Goal: Communication & Community: Answer question/provide support

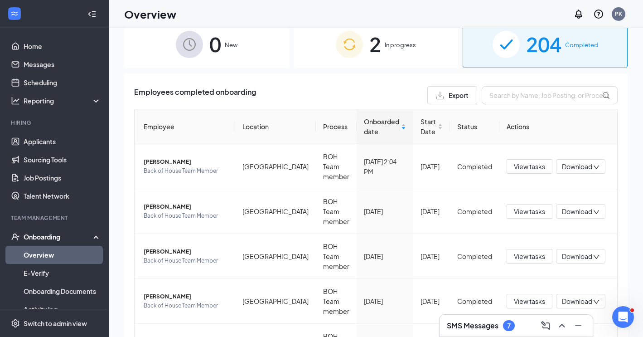
click at [414, 45] on span "In progress" at bounding box center [400, 44] width 31 height 9
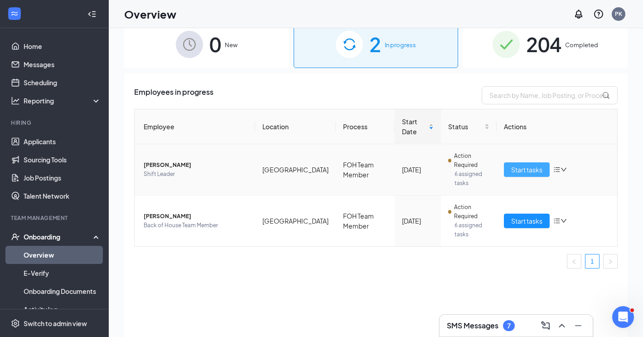
click at [531, 167] on span "Start tasks" at bounding box center [526, 169] width 31 height 10
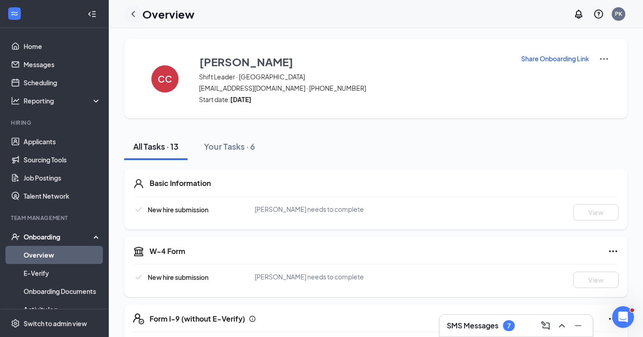
click at [135, 13] on icon "ChevronLeft" at bounding box center [133, 14] width 11 height 11
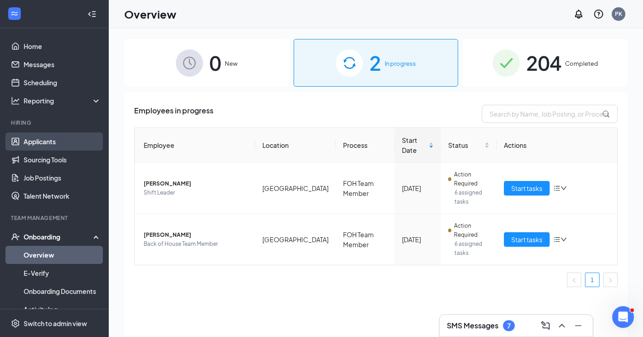
click at [45, 140] on link "Applicants" at bounding box center [62, 141] width 77 height 18
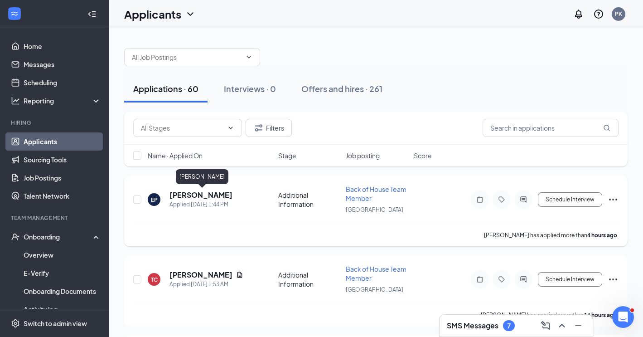
click at [219, 193] on h5 "[PERSON_NAME]" at bounding box center [200, 195] width 63 height 10
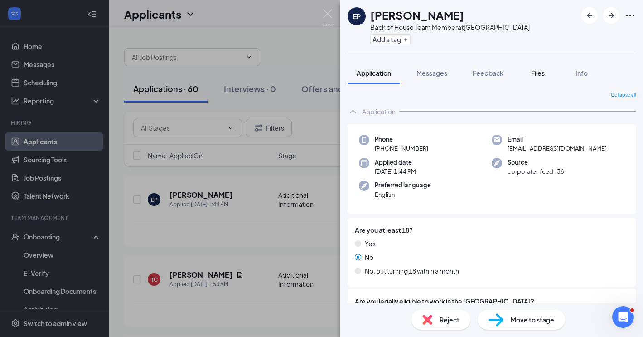
click at [534, 69] on span "Files" at bounding box center [538, 73] width 14 height 8
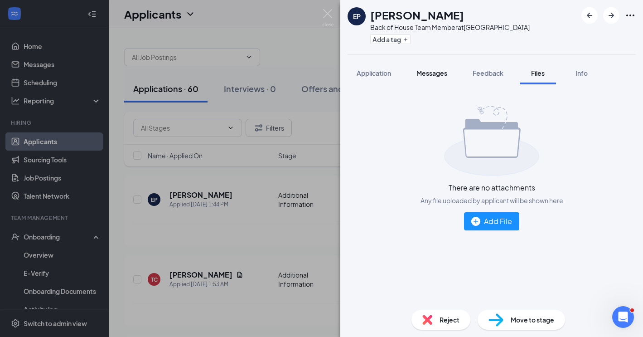
click at [425, 77] on div "Messages" at bounding box center [431, 72] width 31 height 9
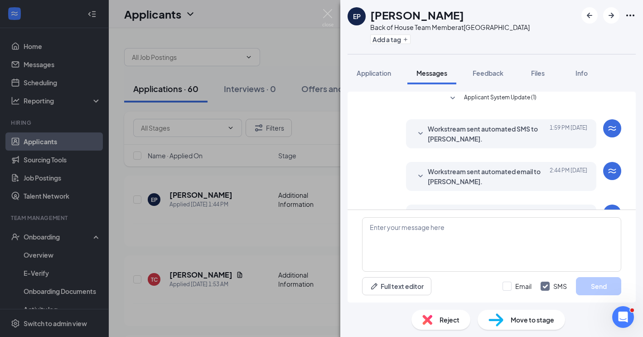
scroll to position [92, 0]
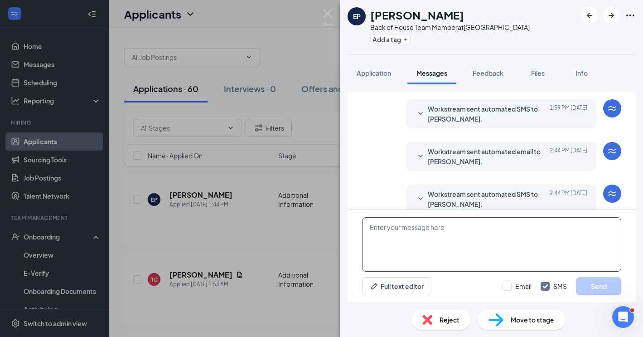
click at [390, 227] on textarea at bounding box center [491, 244] width 259 height 54
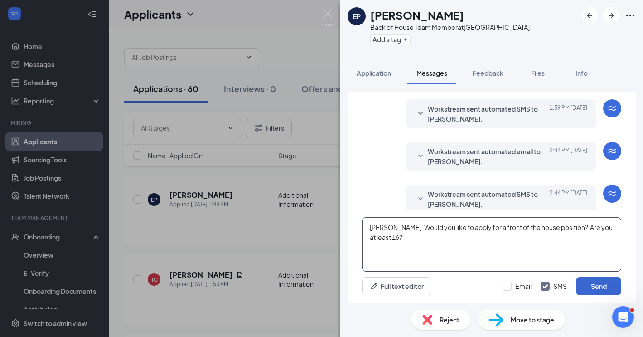
type textarea "[PERSON_NAME], Would you like to apply for a front of the house position? Are y…"
click at [603, 288] on button "Send" at bounding box center [598, 286] width 45 height 18
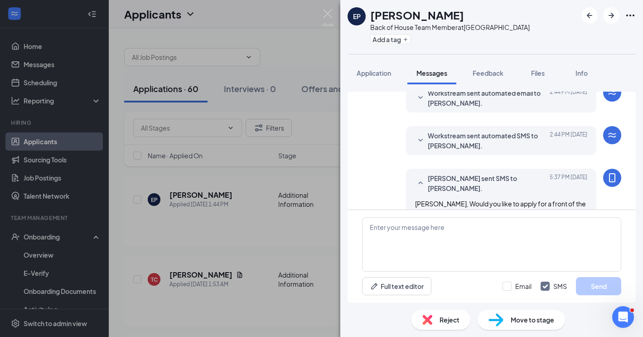
scroll to position [173, 0]
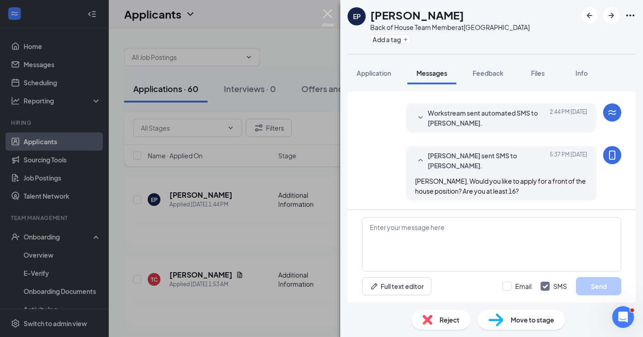
click at [326, 17] on img at bounding box center [327, 18] width 11 height 18
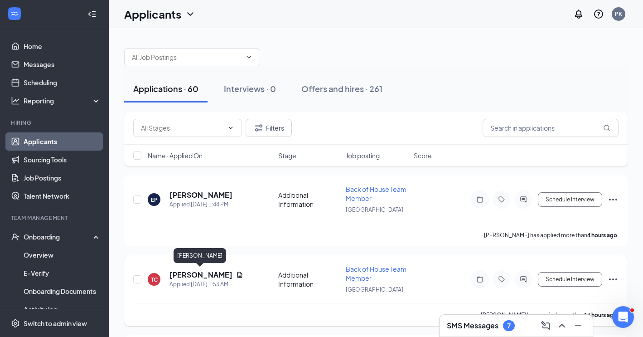
click at [210, 271] on h5 "[PERSON_NAME]" at bounding box center [200, 275] width 63 height 10
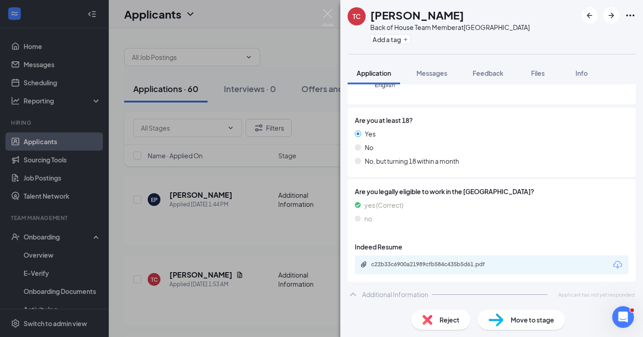
scroll to position [111, 0]
click at [424, 265] on div "c22b33c6900a21989cfb584c435b5d61.pdf" at bounding box center [434, 263] width 127 height 7
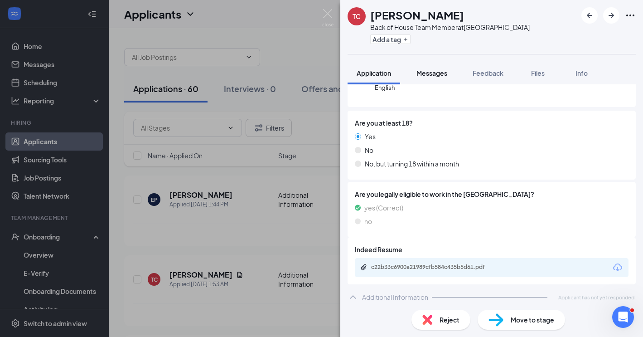
click at [438, 76] on span "Messages" at bounding box center [431, 73] width 31 height 8
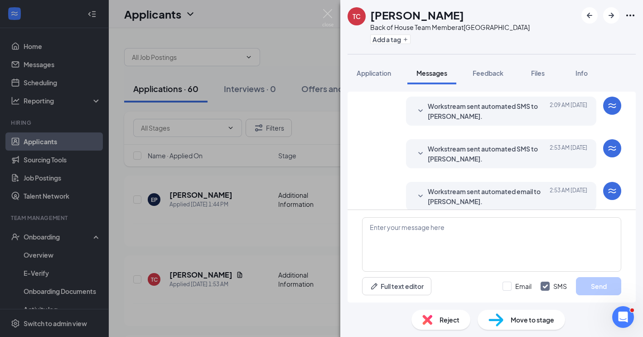
scroll to position [79, 0]
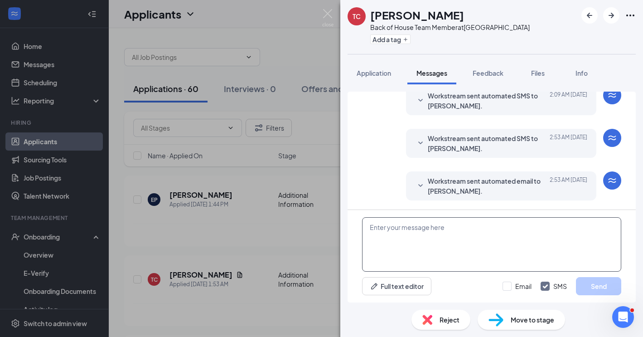
click at [458, 222] on textarea at bounding box center [491, 244] width 259 height 54
type textarea "T"
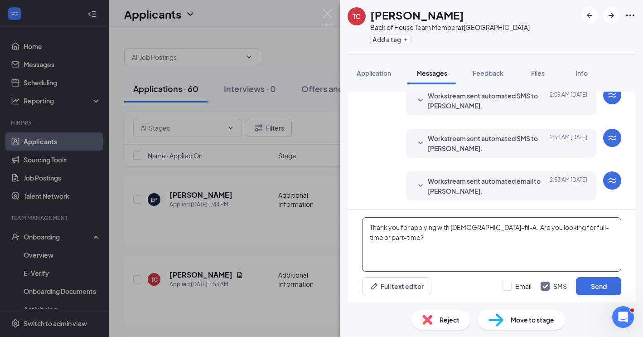
drag, startPoint x: 368, startPoint y: 225, endPoint x: 620, endPoint y: 231, distance: 252.0
click at [620, 231] on textarea "Thank you for applying with [DEMOGRAPHIC_DATA]-fil-A. Are you looking for full-…" at bounding box center [491, 244] width 259 height 54
click at [585, 248] on textarea "Thank you for applying with [DEMOGRAPHIC_DATA]-fil-A. Are you looking for full-…" at bounding box center [491, 244] width 259 height 54
type textarea "Thank you for applying with [DEMOGRAPHIC_DATA]-fil-A. Are you looking for full-…"
click at [597, 286] on button "Send" at bounding box center [598, 286] width 45 height 18
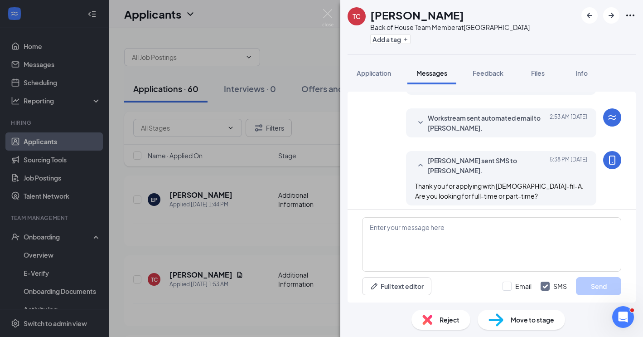
scroll to position [147, 0]
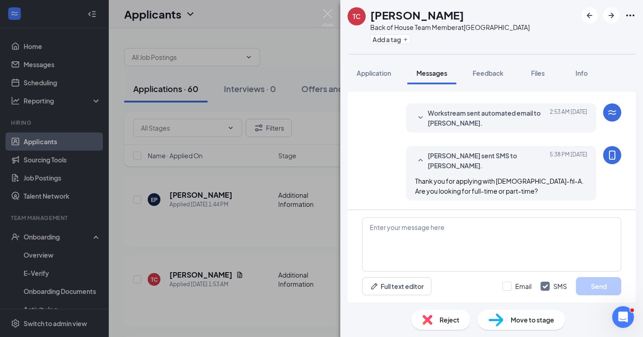
click at [330, 6] on div "TC [PERSON_NAME] Back of House Team Member at [GEOGRAPHIC_DATA] Add a tag Appli…" at bounding box center [321, 168] width 643 height 337
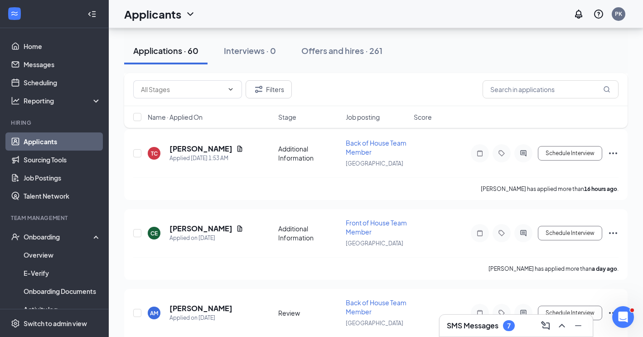
scroll to position [129, 0]
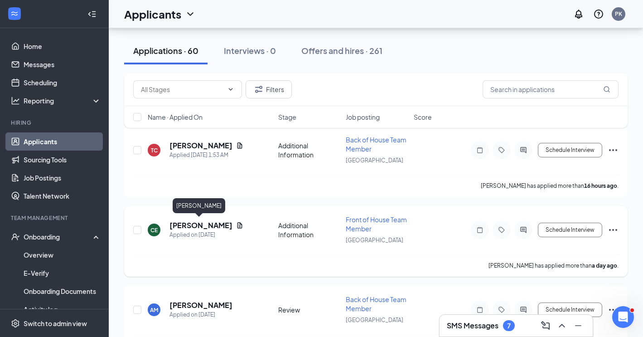
click at [203, 226] on h5 "[PERSON_NAME]" at bounding box center [200, 225] width 63 height 10
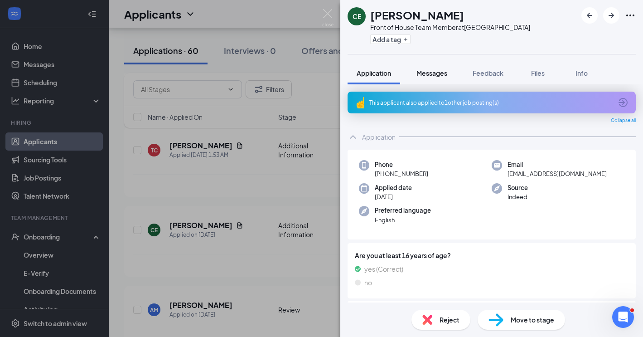
click at [439, 70] on span "Messages" at bounding box center [431, 73] width 31 height 8
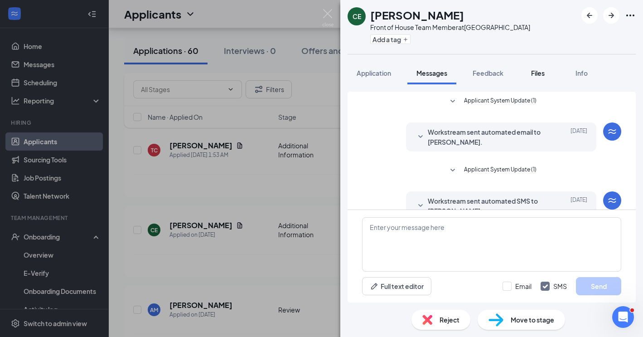
click at [545, 74] on span "Files" at bounding box center [538, 73] width 14 height 8
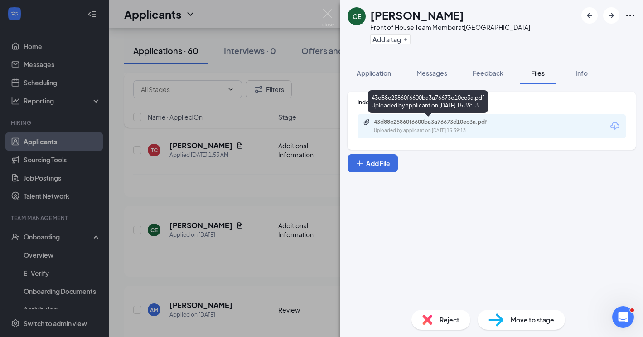
click at [410, 121] on div "43d88c25860f6600ba3a76673d10ec3a.pdf" at bounding box center [437, 121] width 127 height 7
